Goal: Find specific page/section: Find specific page/section

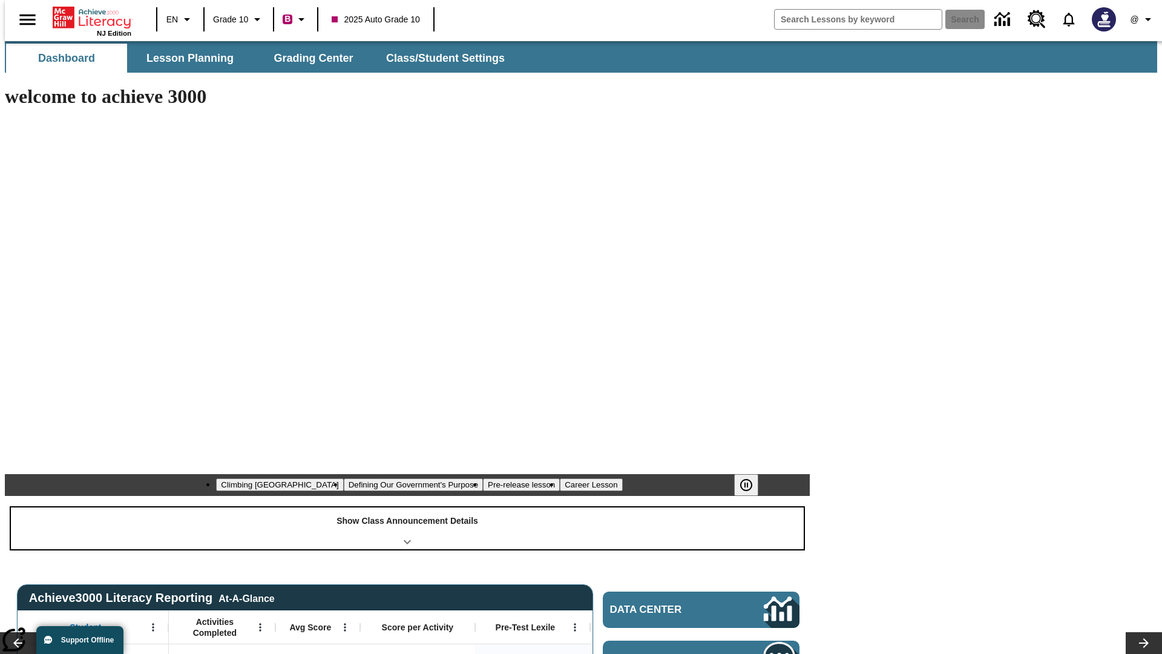
click at [407, 507] on div "Show Class Announcement Details" at bounding box center [407, 528] width 793 height 42
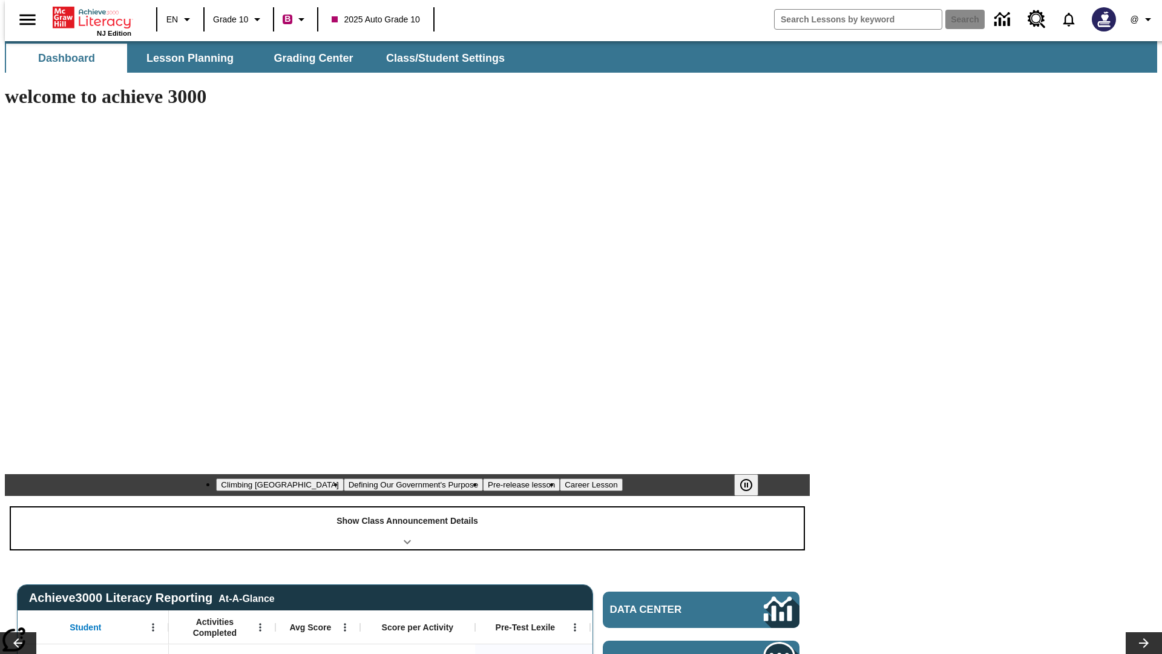
click at [407, 507] on div "Show Class Announcement Details" at bounding box center [407, 528] width 793 height 42
